Goal: Task Accomplishment & Management: Manage account settings

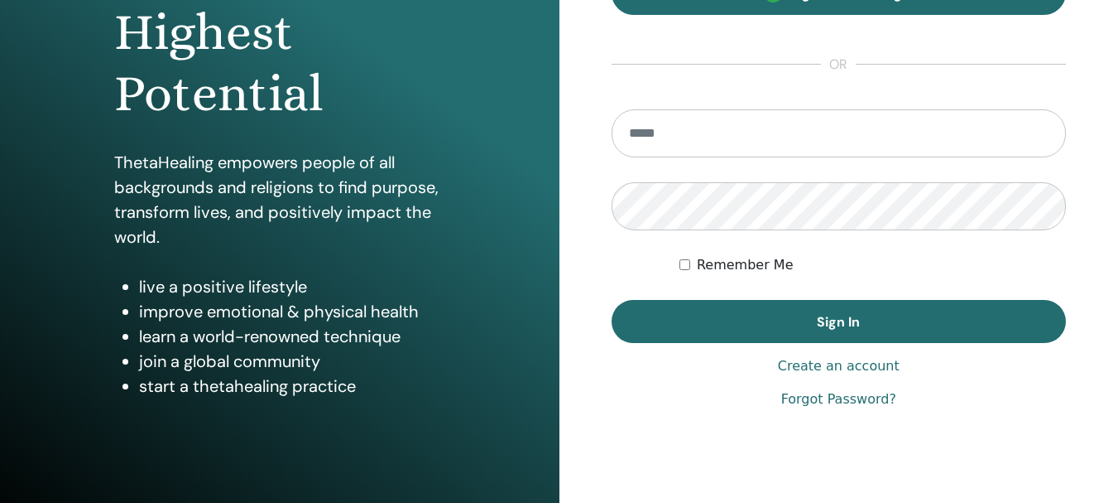
scroll to position [166, 0]
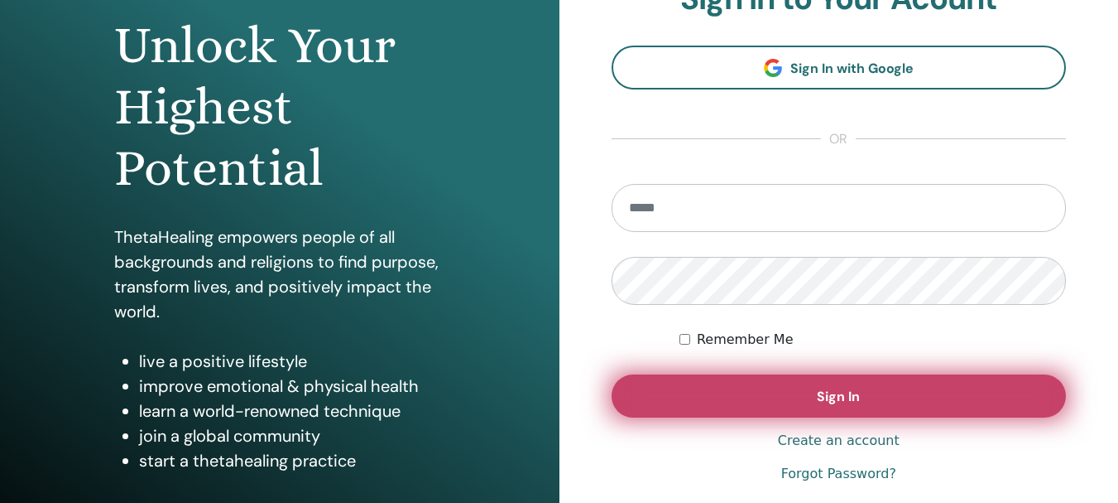
type input "**********"
click at [782, 394] on button "Sign In" at bounding box center [839, 395] width 455 height 43
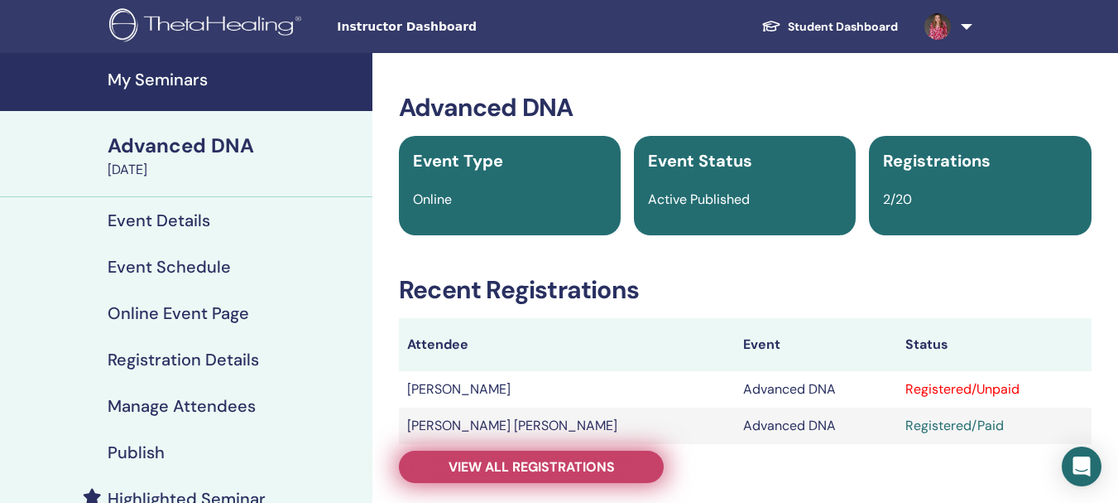
click at [619, 473] on link "View all registrations" at bounding box center [531, 466] width 265 height 32
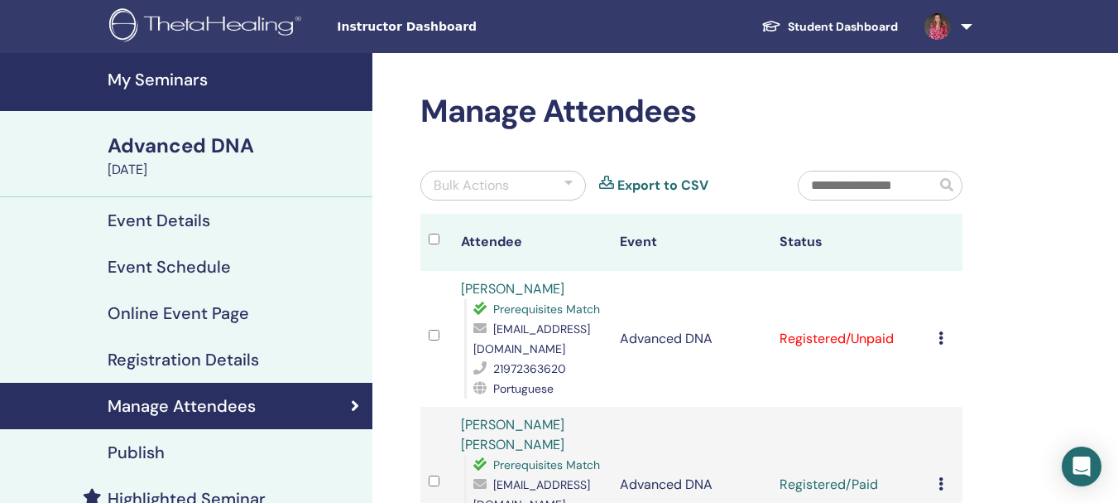
click at [940, 337] on icon at bounding box center [941, 337] width 5 height 13
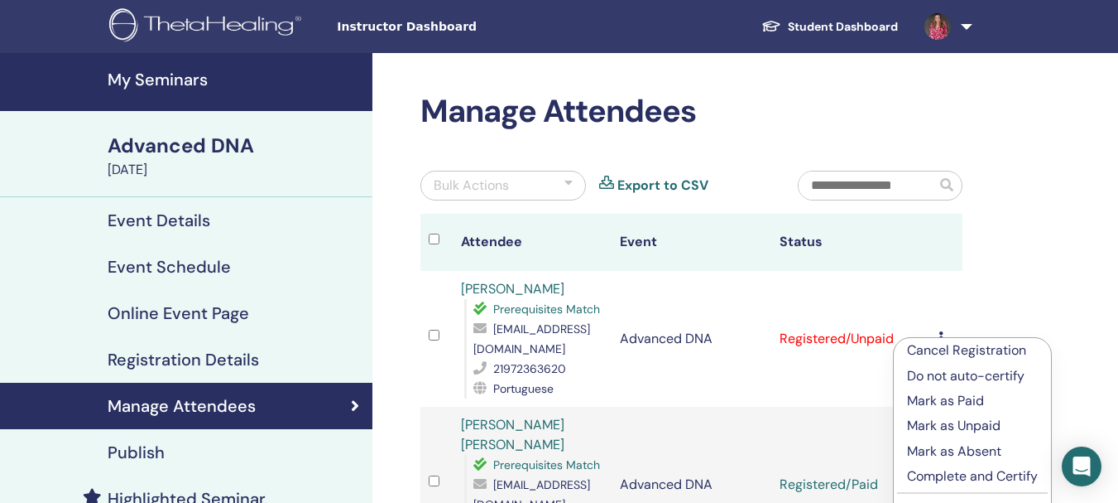
click at [940, 397] on p "Mark as Paid" at bounding box center [972, 401] width 131 height 20
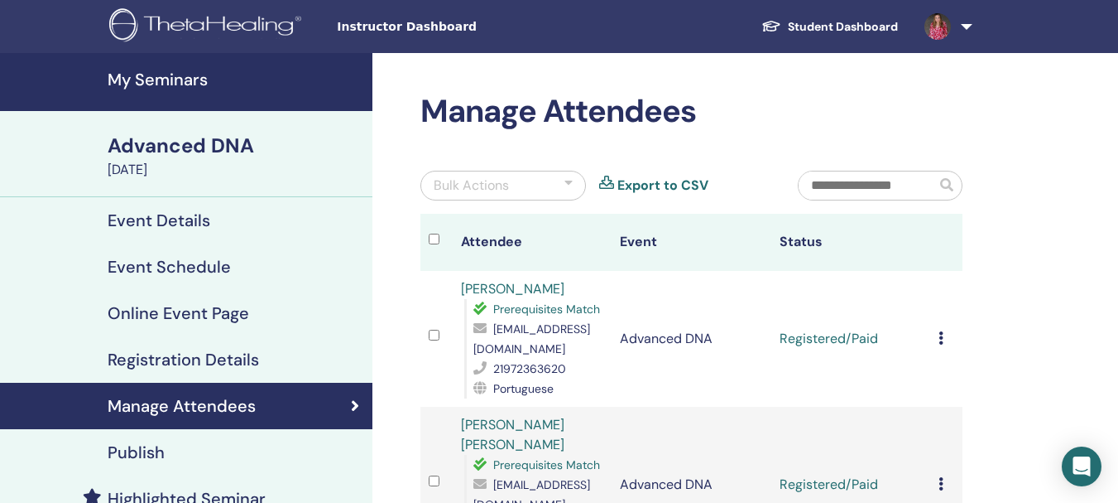
click at [196, 84] on h4 "My Seminars" at bounding box center [235, 80] width 255 height 20
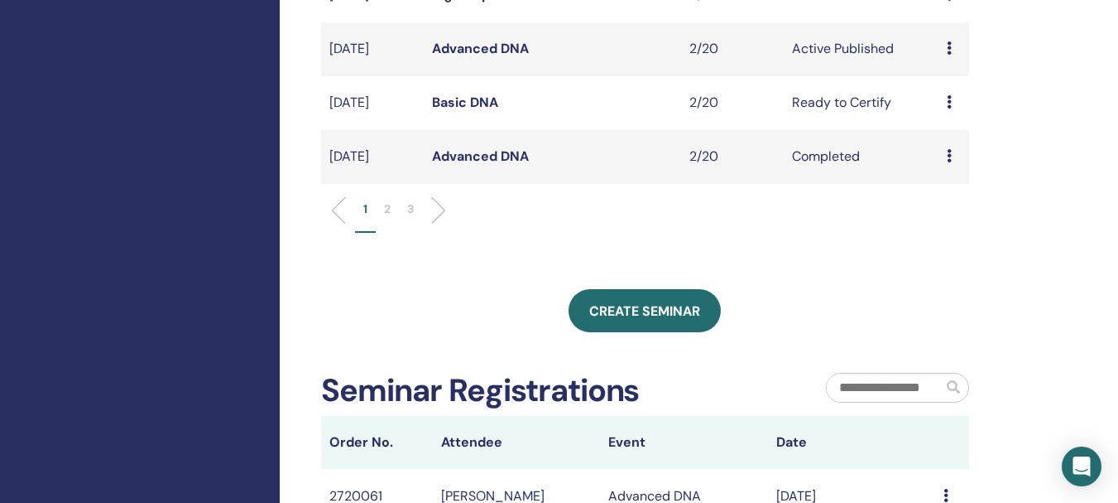
scroll to position [662, 0]
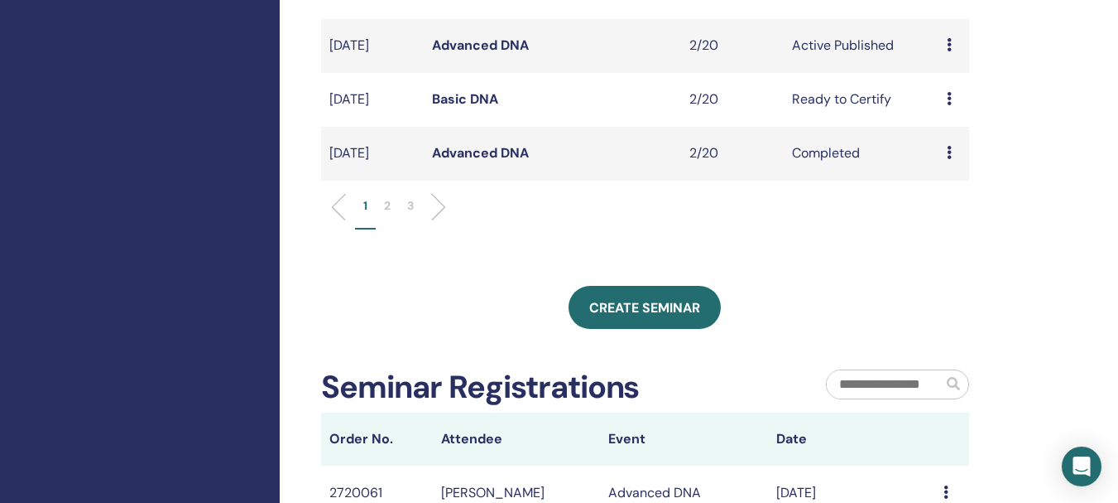
click at [478, 108] on link "Basic DNA" at bounding box center [465, 98] width 66 height 17
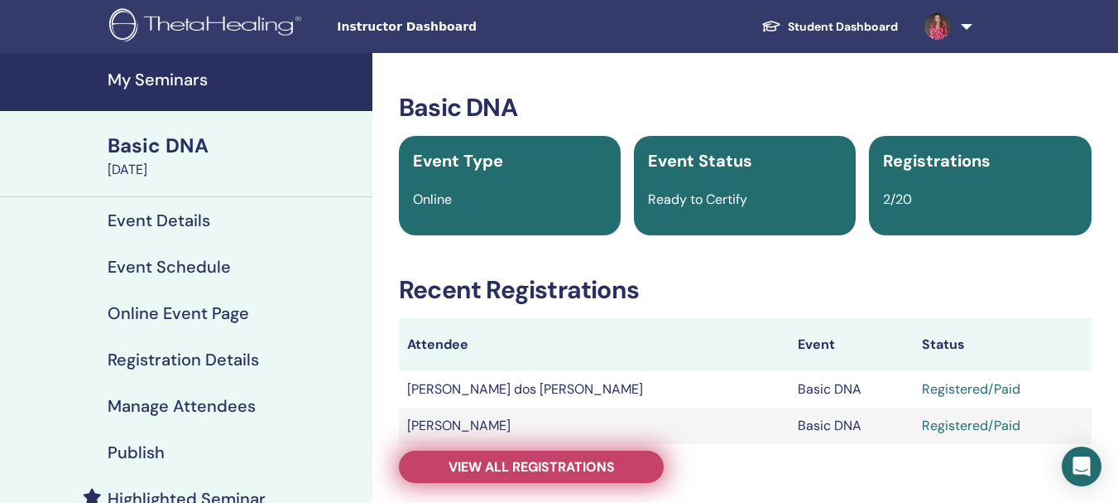
click at [641, 464] on link "View all registrations" at bounding box center [531, 466] width 265 height 32
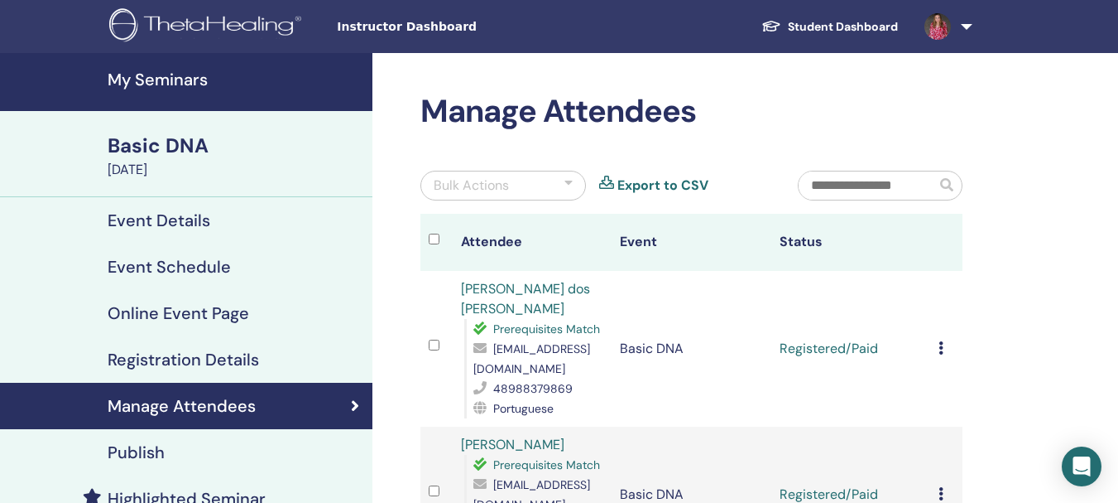
click at [940, 349] on icon at bounding box center [941, 347] width 5 height 13
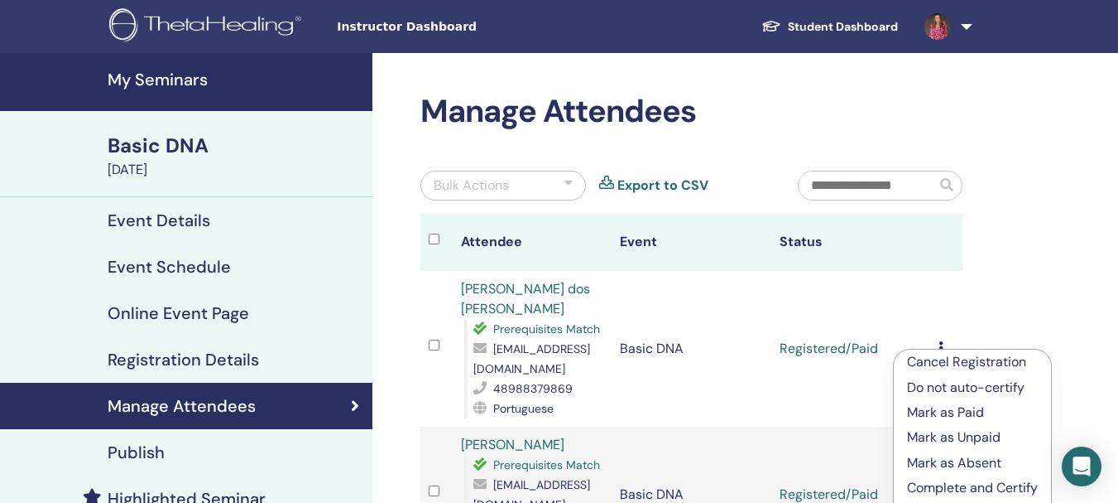
click at [965, 488] on p "Complete and Certify" at bounding box center [972, 488] width 131 height 20
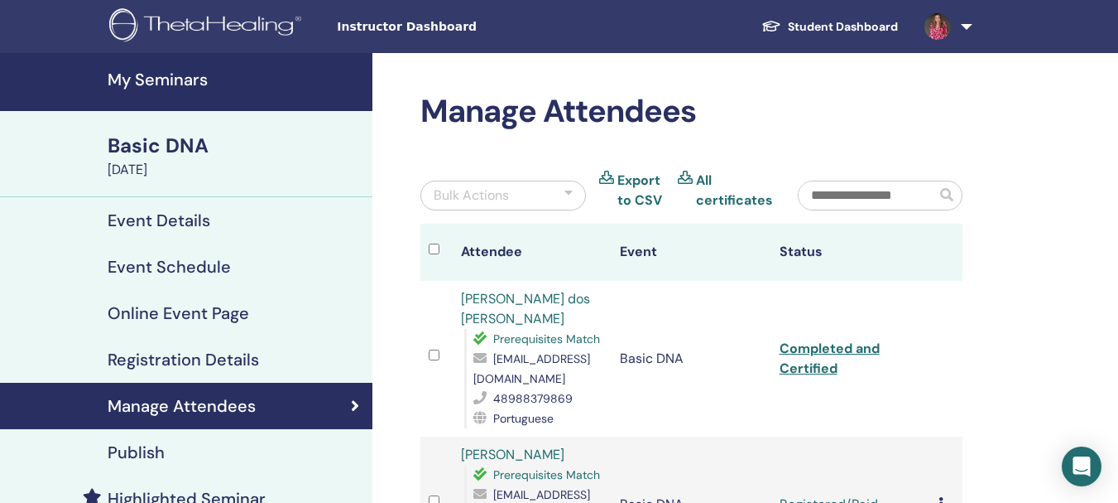
scroll to position [166, 0]
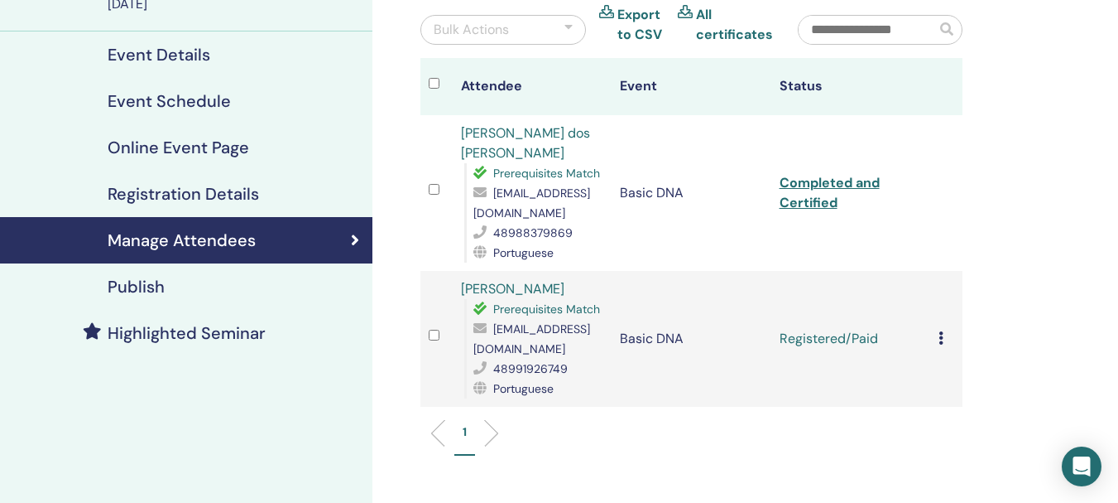
click at [942, 342] on icon at bounding box center [941, 337] width 5 height 13
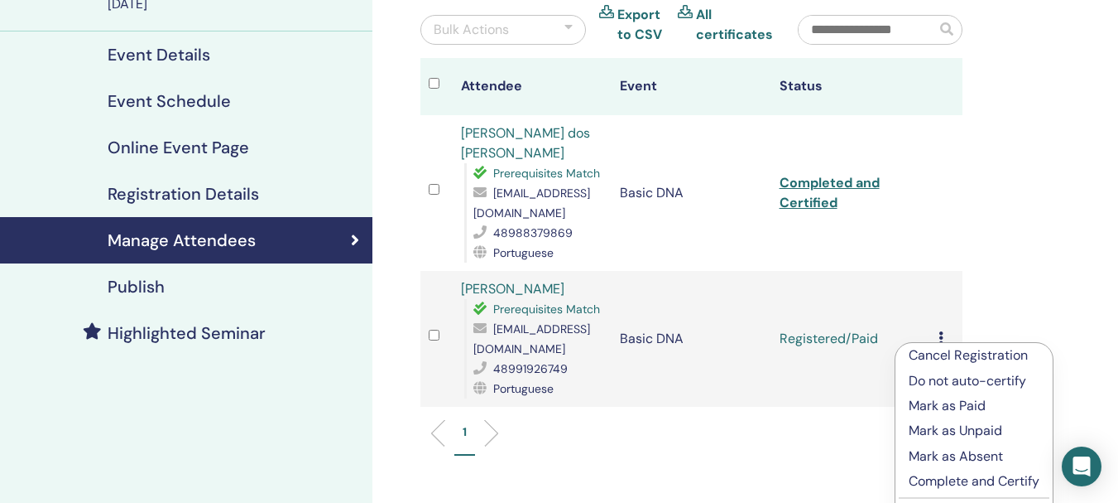
click at [967, 482] on p "Complete and Certify" at bounding box center [974, 481] width 131 height 20
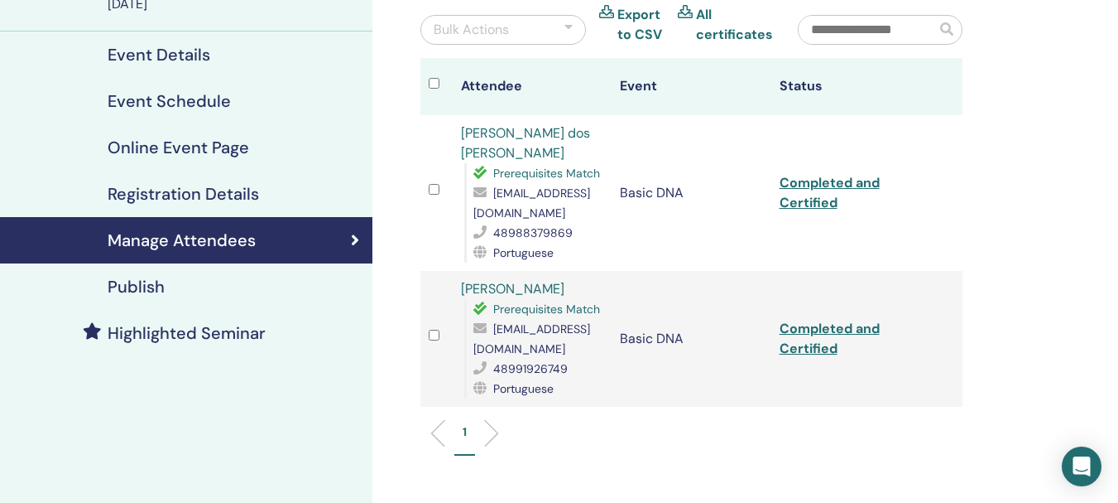
scroll to position [83, 0]
